Goal: Task Accomplishment & Management: Manage account settings

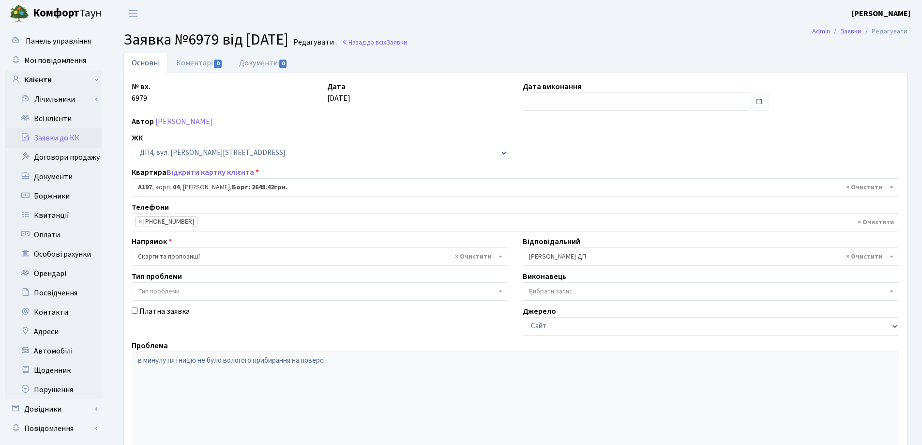
select select "33463"
click at [50, 118] on link "Всі клієнти" at bounding box center [53, 118] width 97 height 19
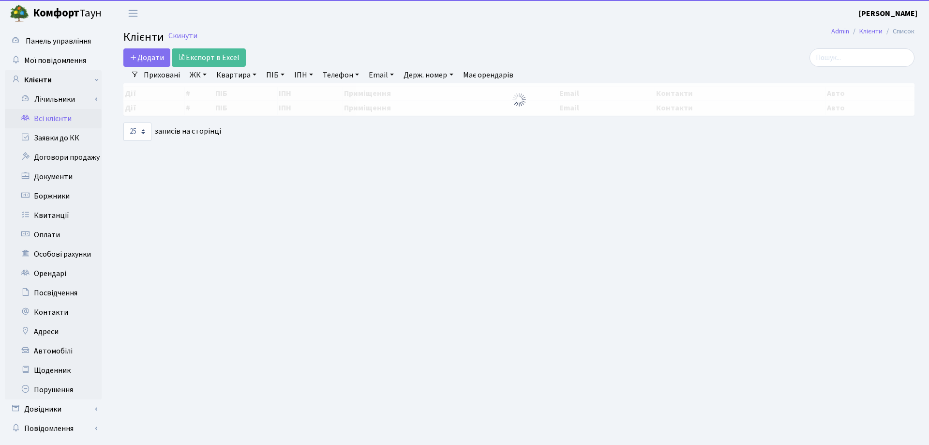
select select "25"
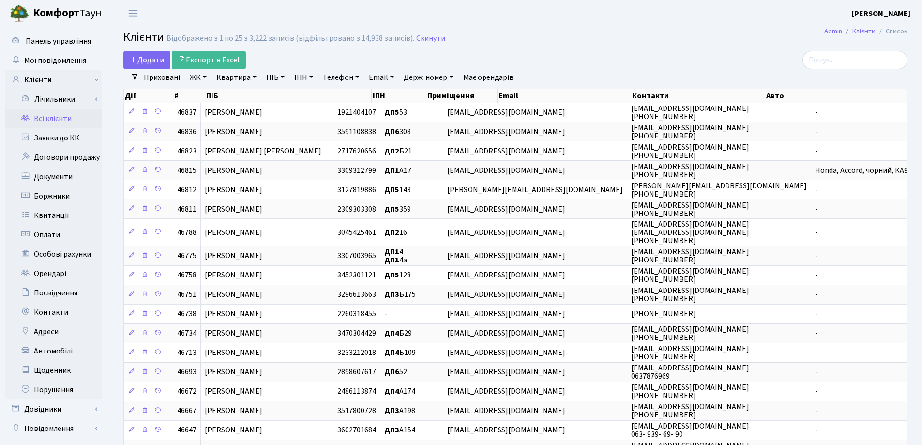
click at [50, 118] on link "Всі клієнти" at bounding box center [53, 118] width 97 height 19
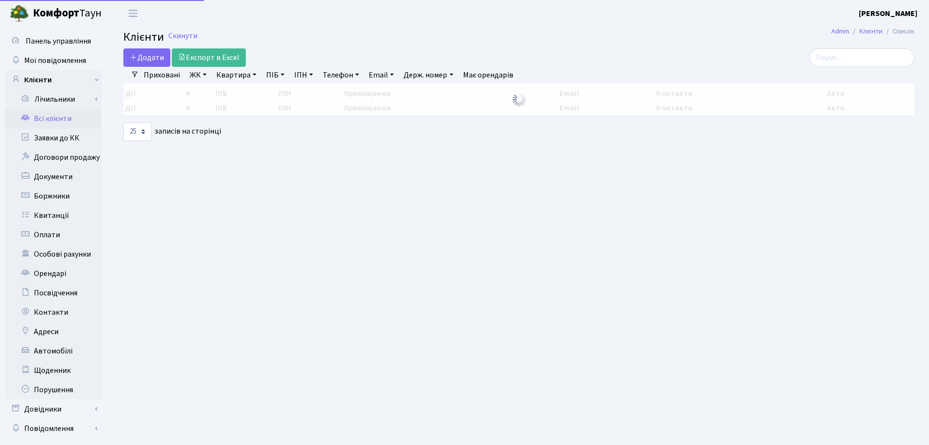
select select "25"
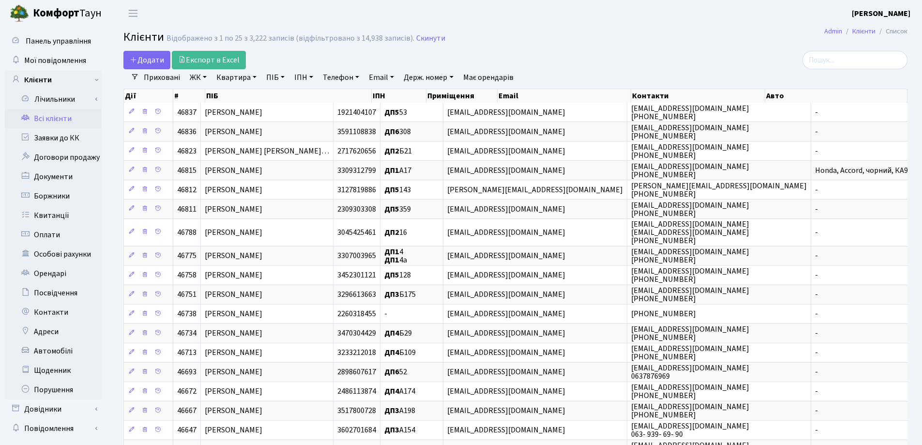
click at [50, 117] on link "Всі клієнти" at bounding box center [53, 118] width 97 height 19
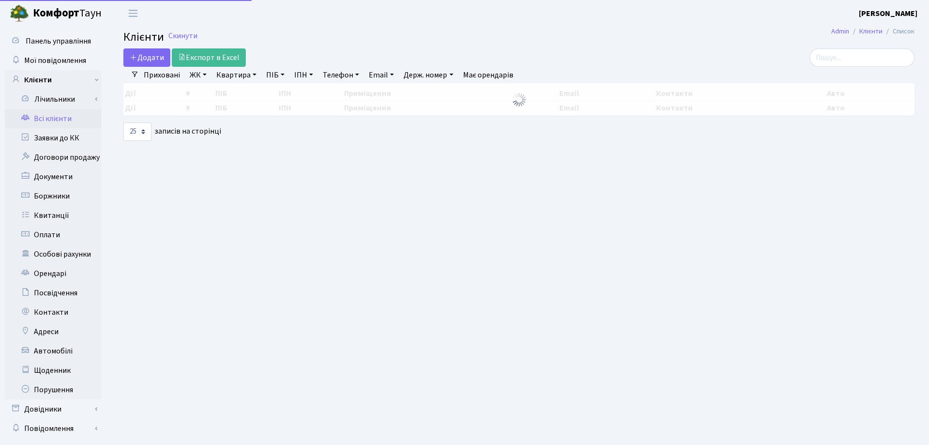
select select "25"
